Goal: Transaction & Acquisition: Purchase product/service

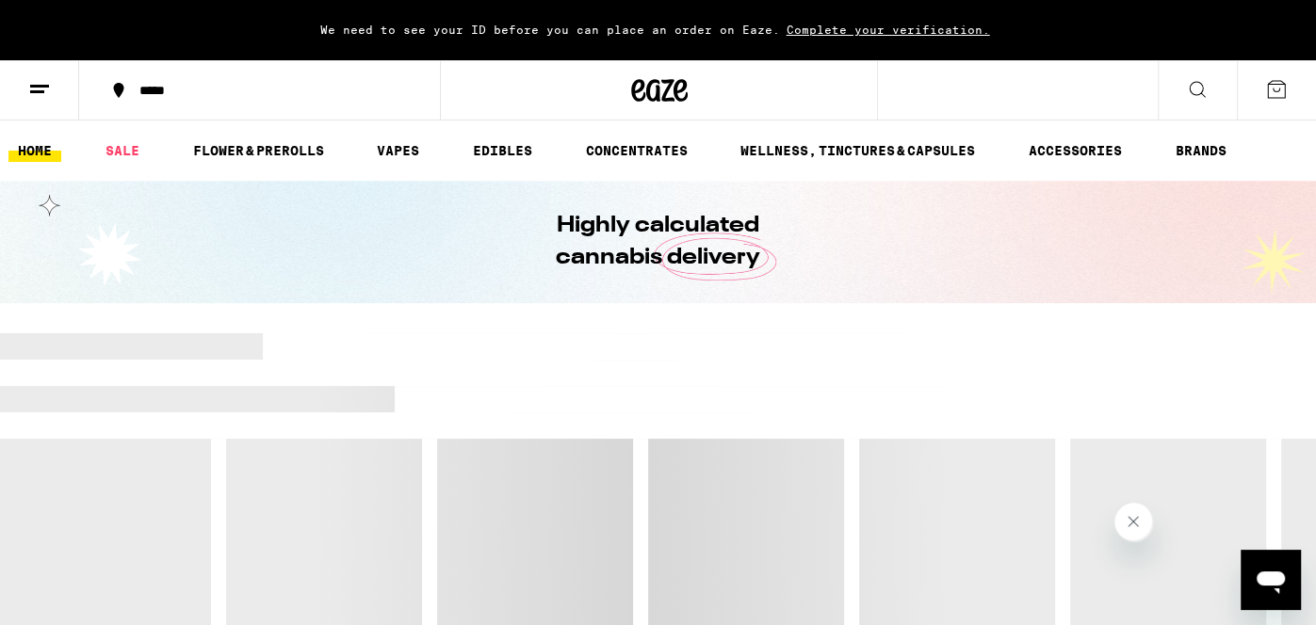
click at [557, 163] on ul "HOME SALE FLOWER & PREROLLS VAPES EDIBLES CONCENTRATES WELLNESS, TINCTURES & CA…" at bounding box center [658, 151] width 1316 height 60
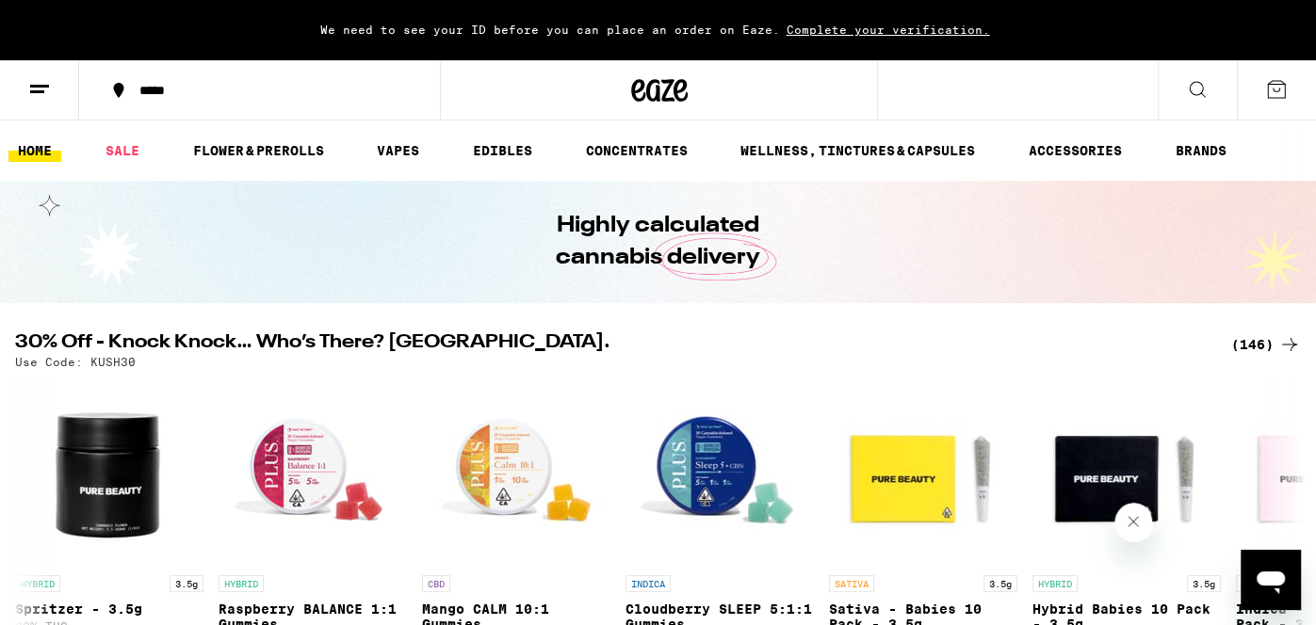
click at [1284, 105] on button at bounding box center [1275, 90] width 79 height 58
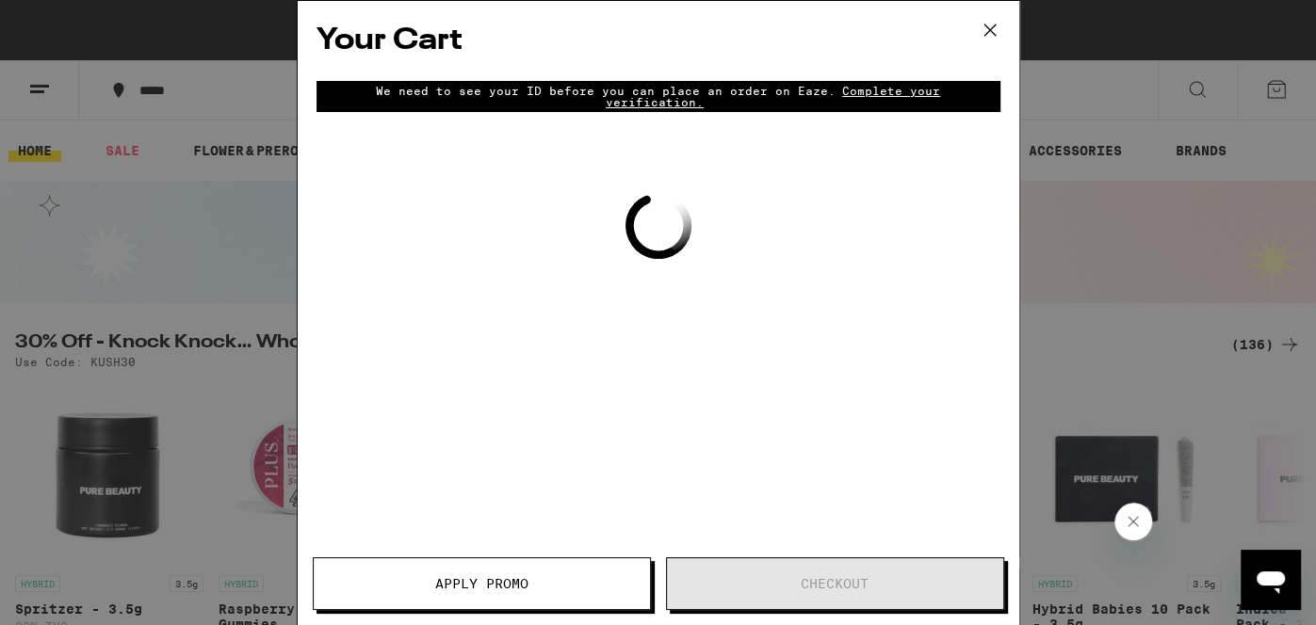
click at [1286, 92] on div "Your Cart We need to see your ID before you can place an order on Eaze. Complet…" at bounding box center [658, 312] width 1316 height 625
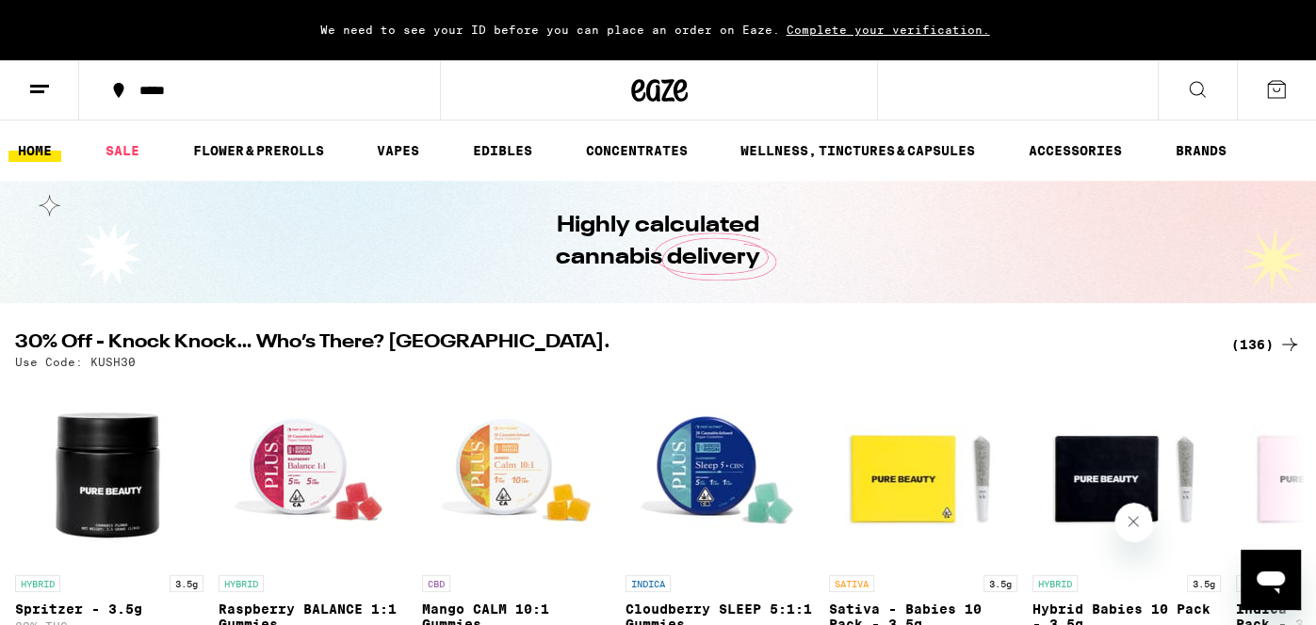
click at [1284, 79] on icon at bounding box center [1276, 89] width 23 height 23
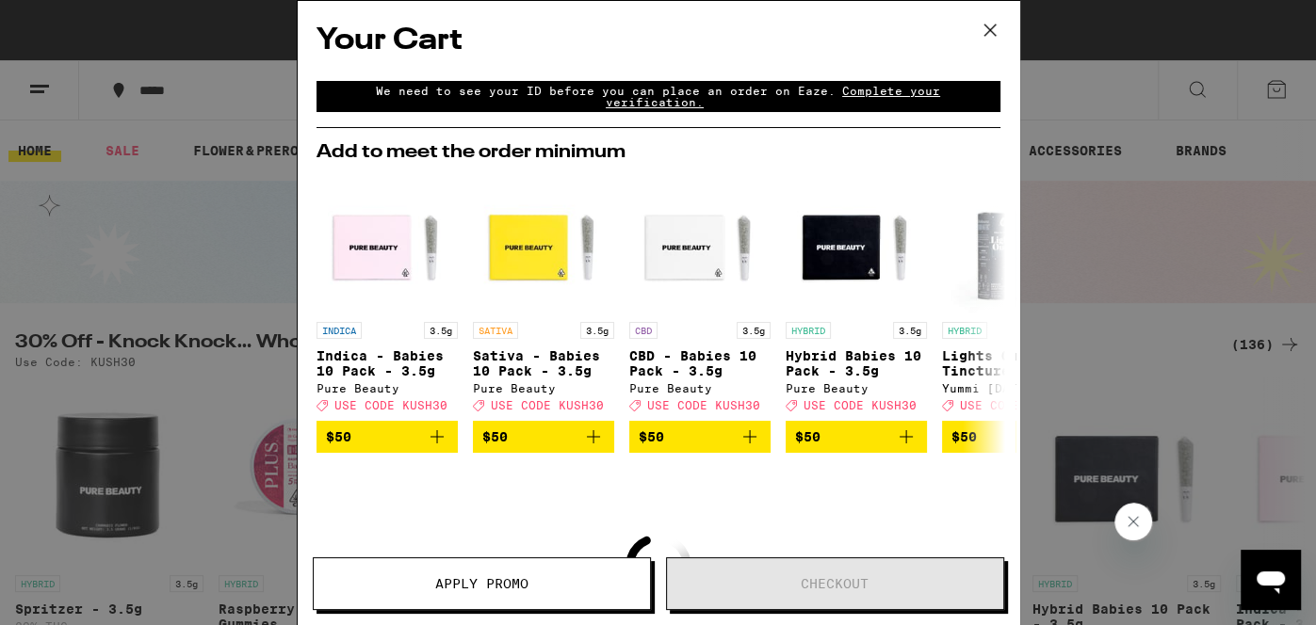
click at [990, 34] on icon at bounding box center [990, 30] width 28 height 28
click at [42, 89] on div "Your Cart We need to see your ID before you can place an order on Eaze. Complet…" at bounding box center [658, 312] width 1316 height 625
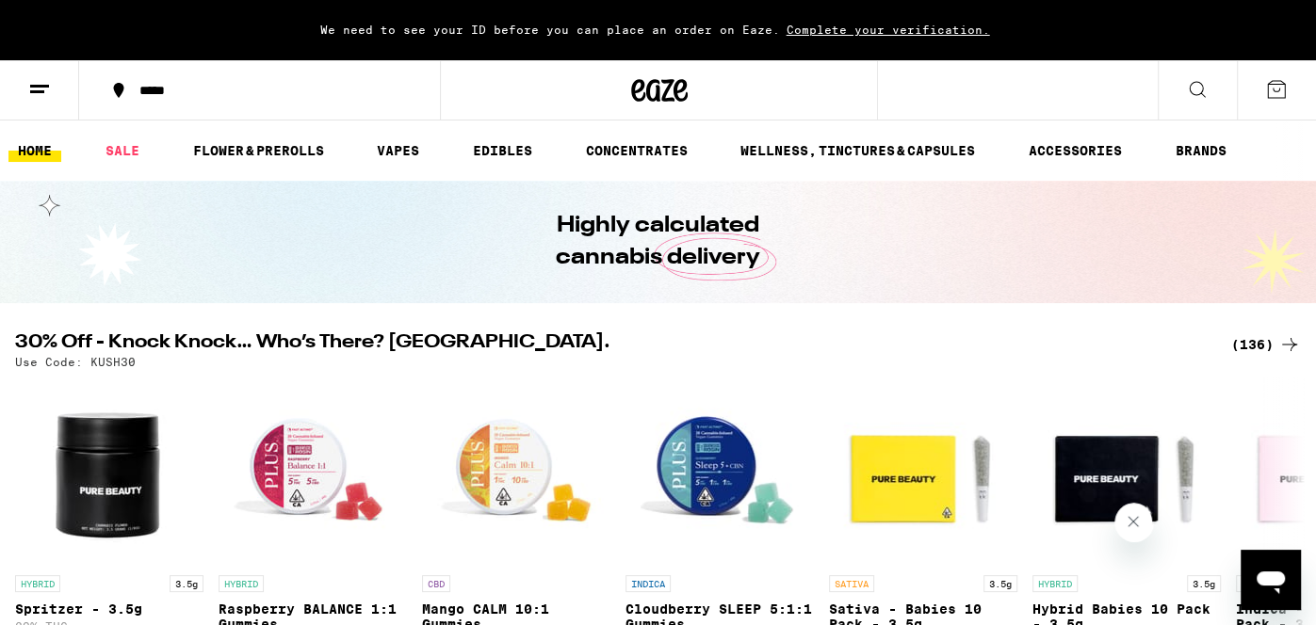
click at [42, 89] on icon at bounding box center [39, 89] width 23 height 23
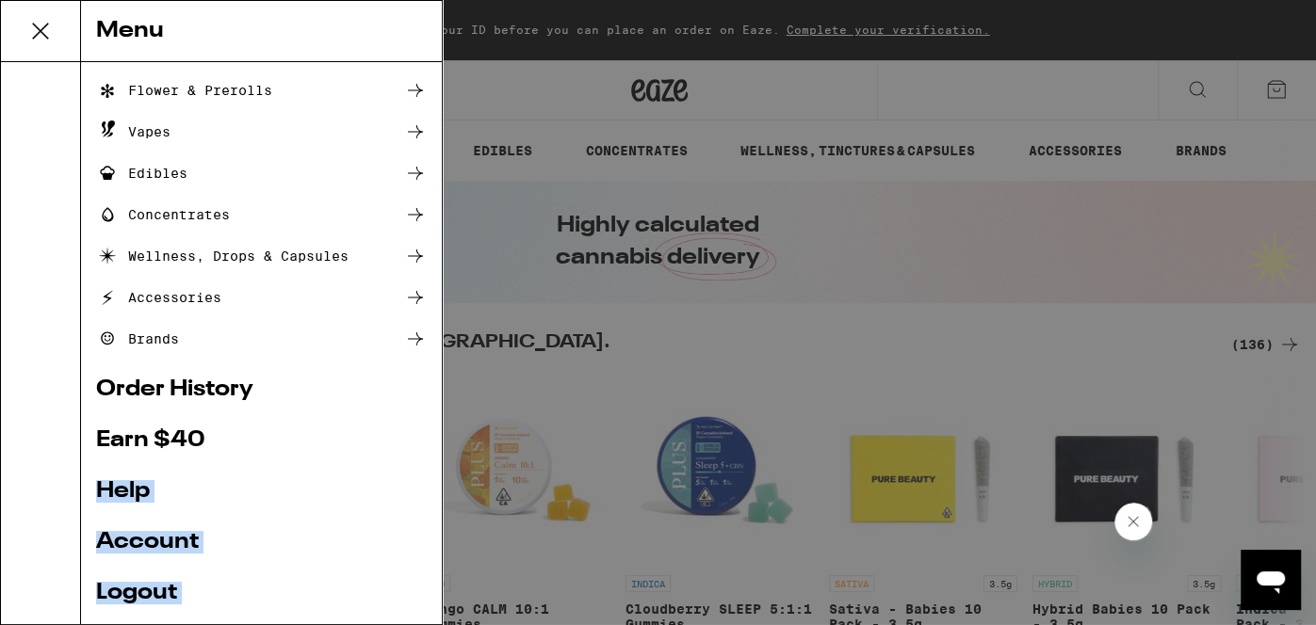
click at [269, 624] on ul "Shop Buy It Again Sale Flower & Prerolls Vapes Edibles Concentrates Wellness, D…" at bounding box center [261, 331] width 331 height 734
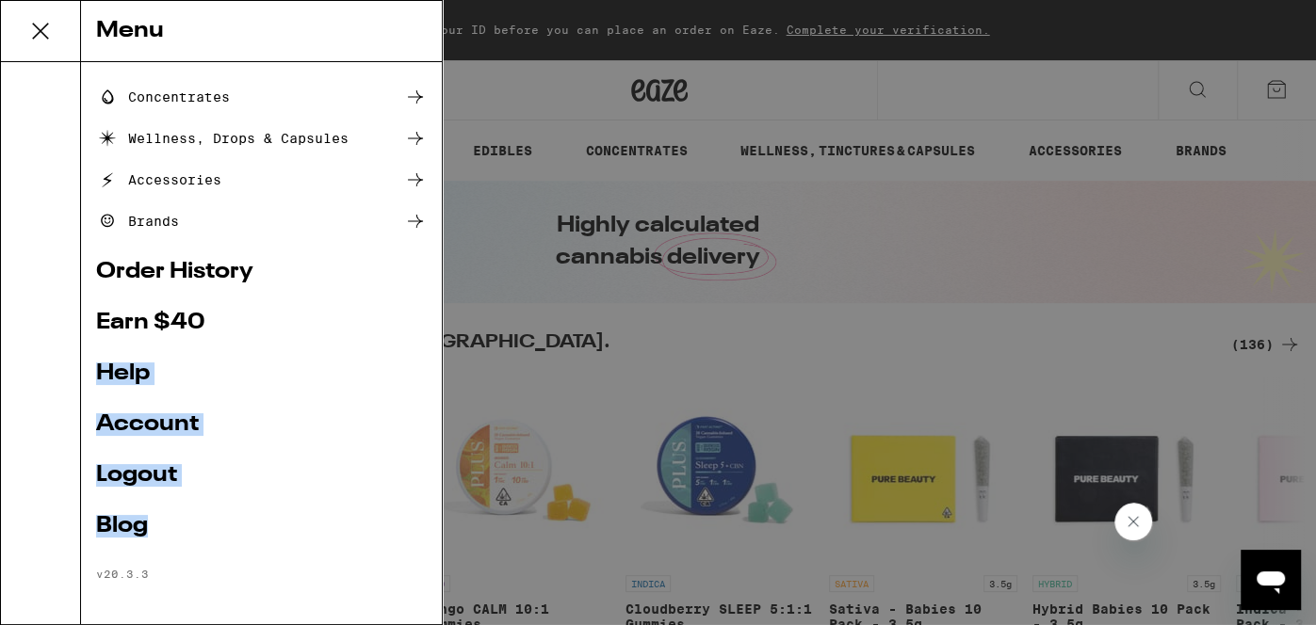
scroll to position [238, 0]
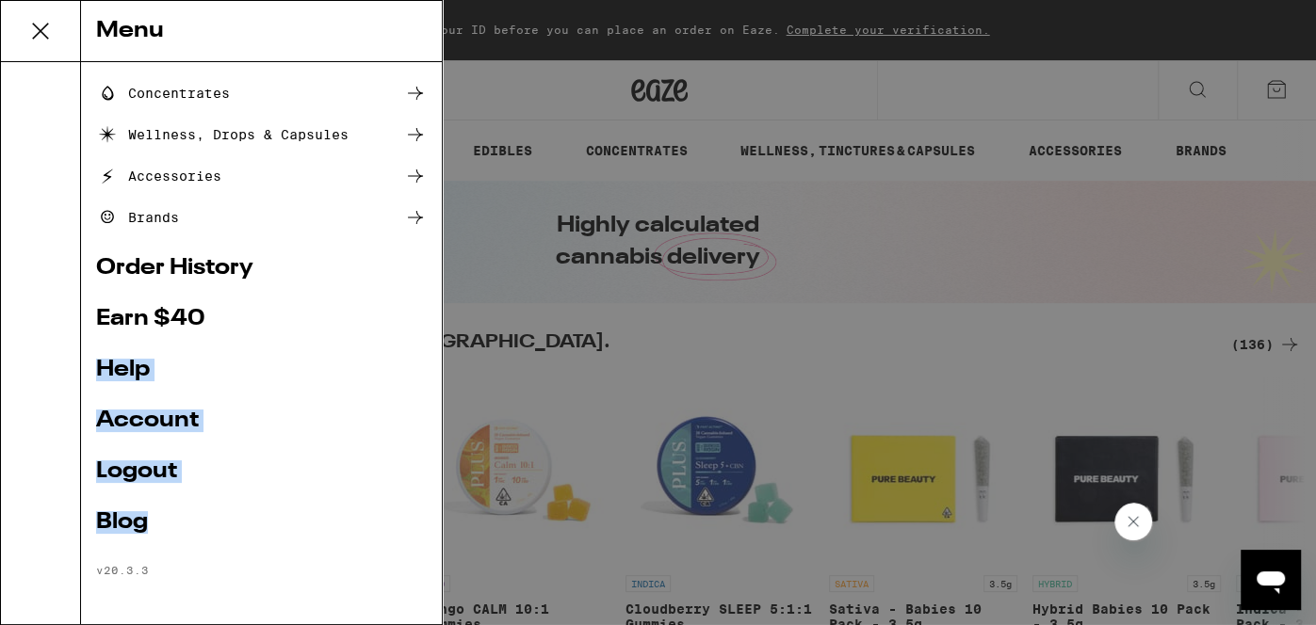
click at [127, 475] on link "Logout" at bounding box center [261, 471] width 331 height 23
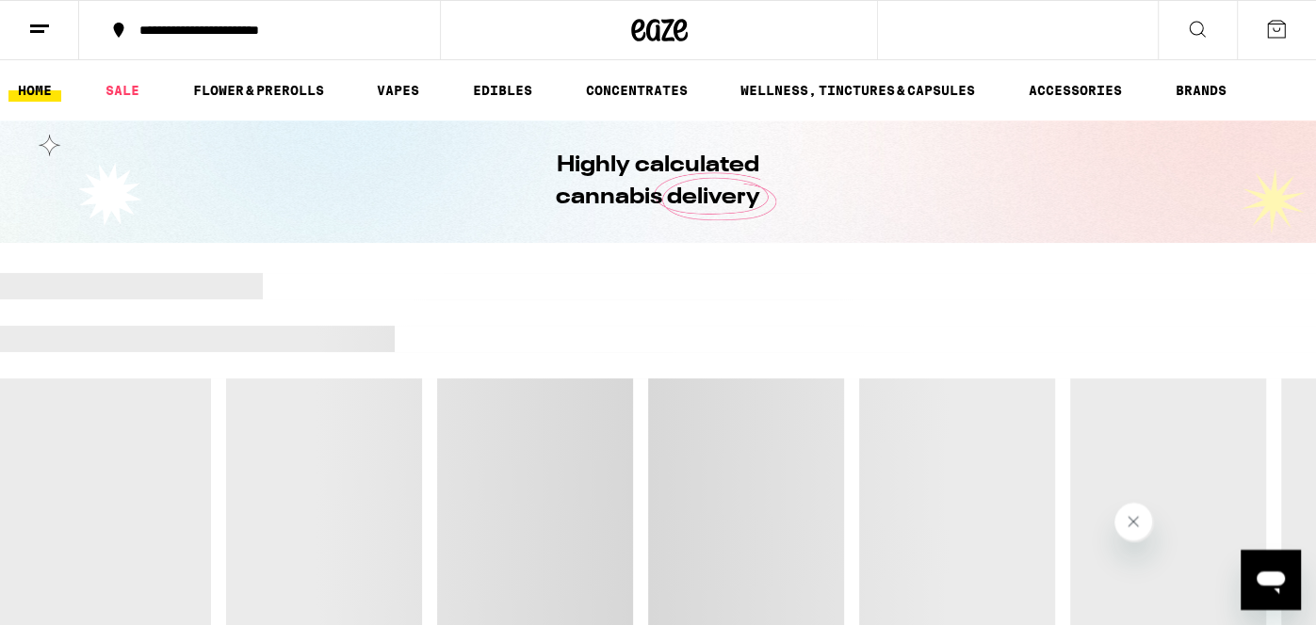
scroll to position [0, 0]
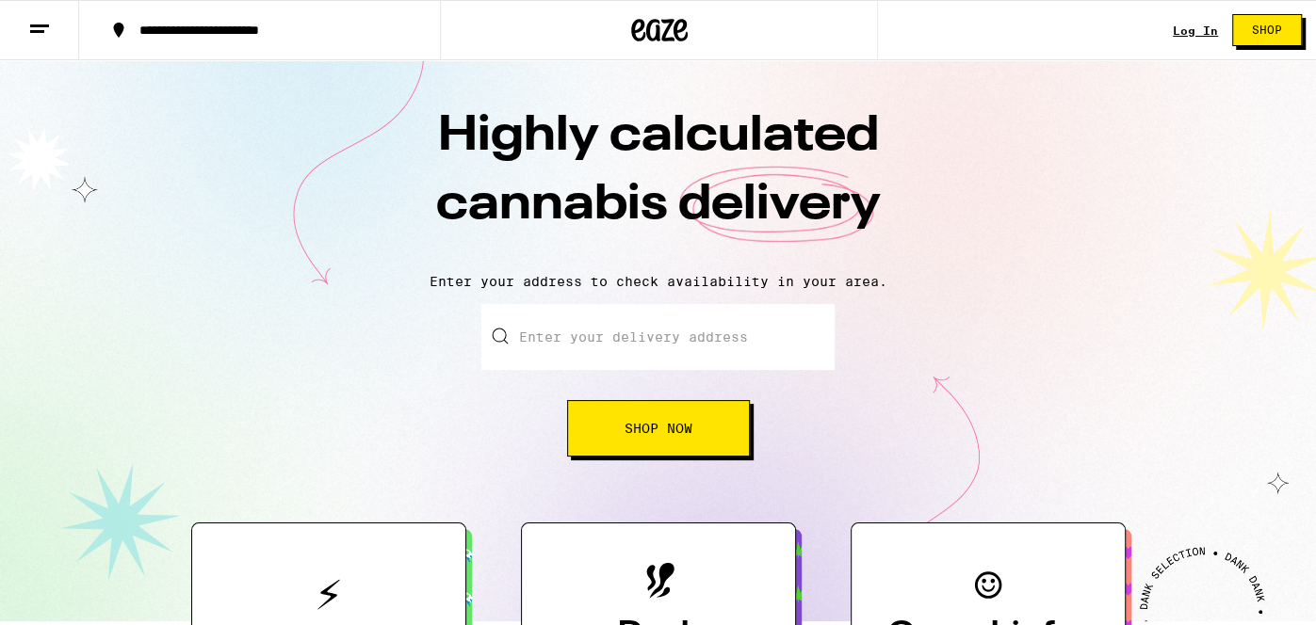
click at [1215, 25] on link "Log In" at bounding box center [1194, 30] width 45 height 12
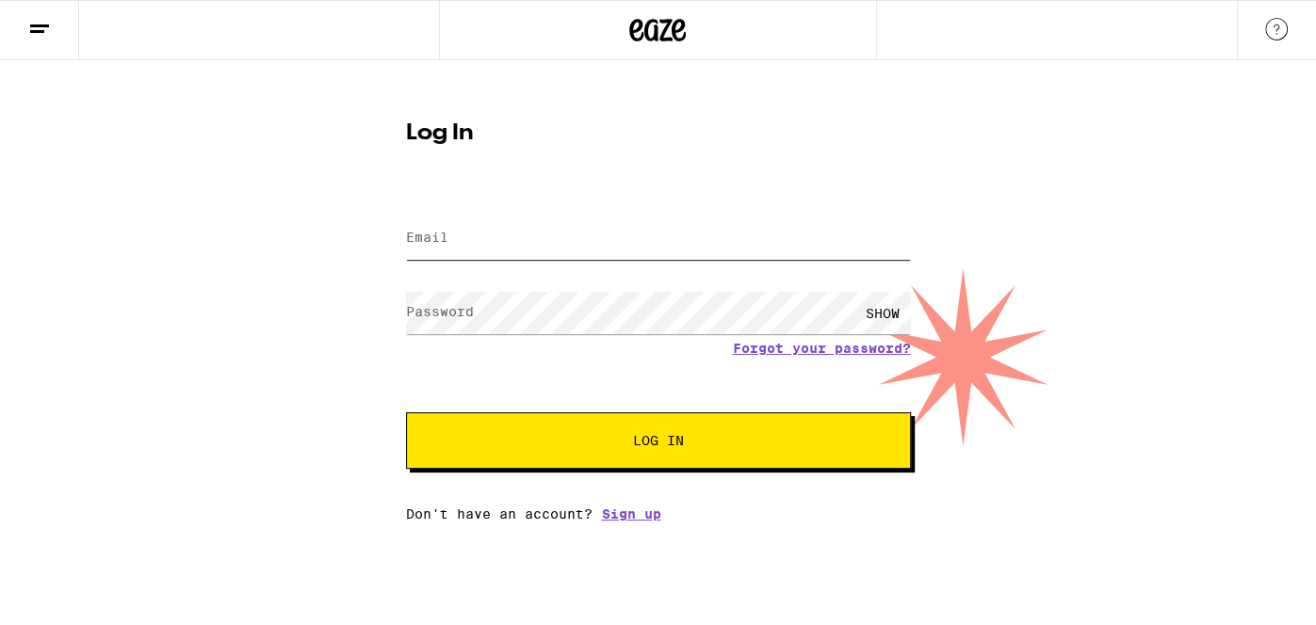
click at [543, 253] on input "Email" at bounding box center [658, 239] width 505 height 42
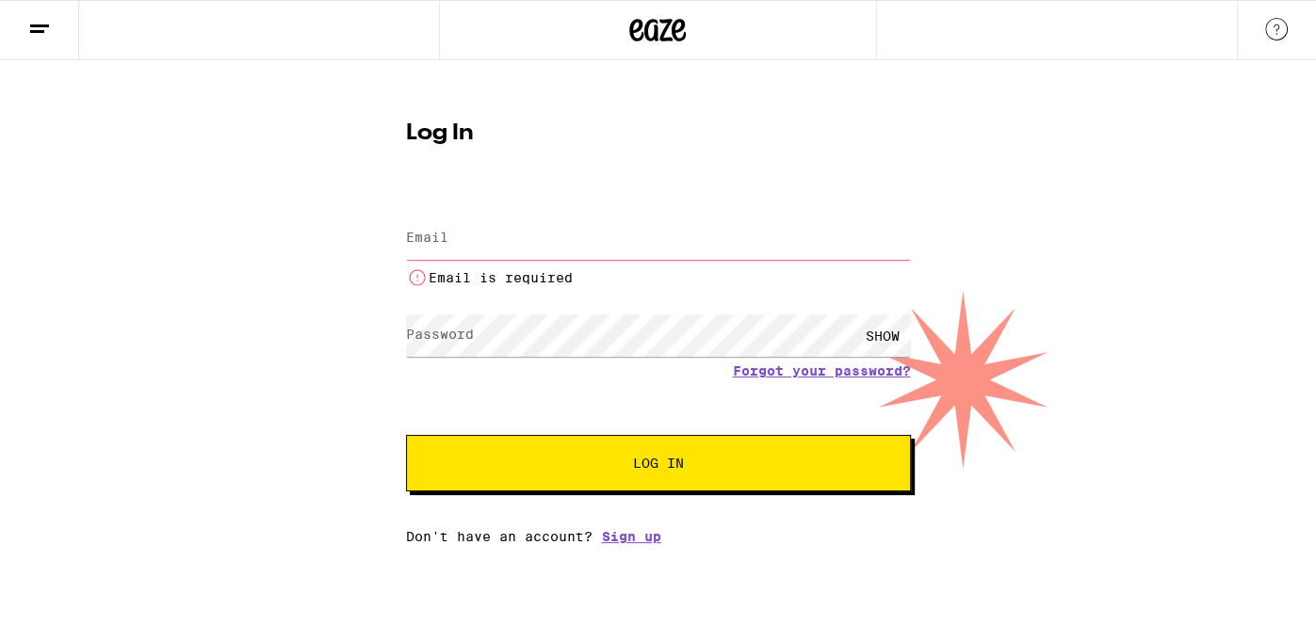
type input "[EMAIL_ADDRESS][DOMAIN_NAME]"
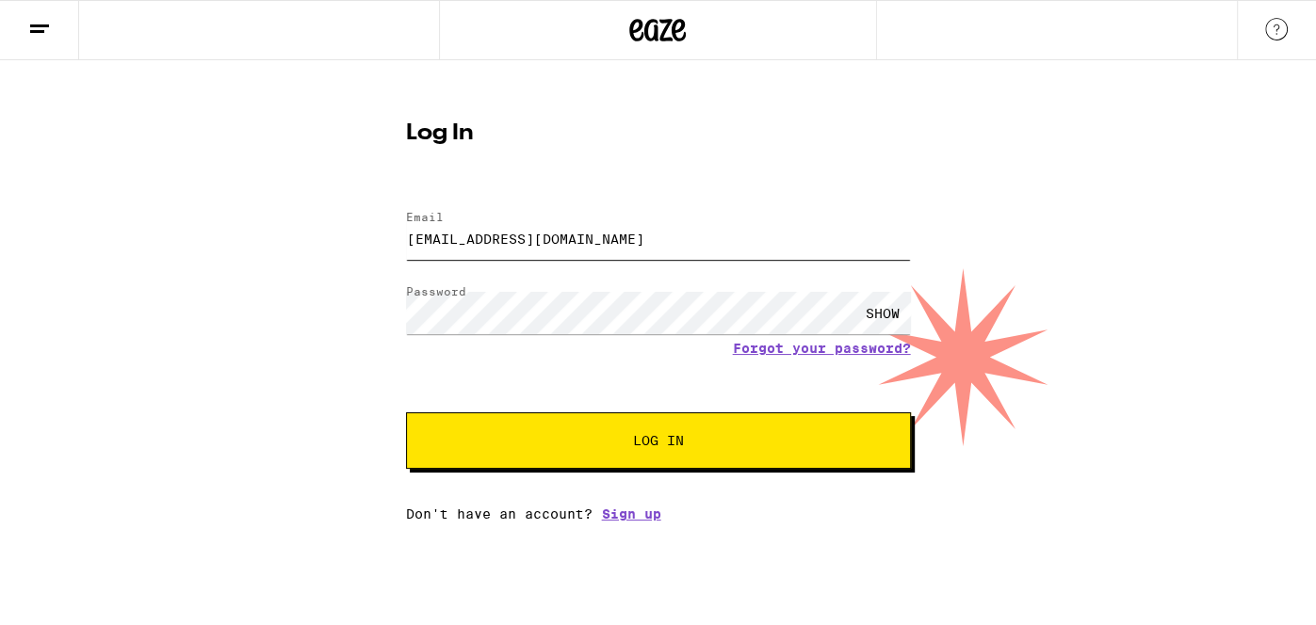
click at [406, 412] on button "Log In" at bounding box center [658, 440] width 505 height 56
